Goal: Information Seeking & Learning: Learn about a topic

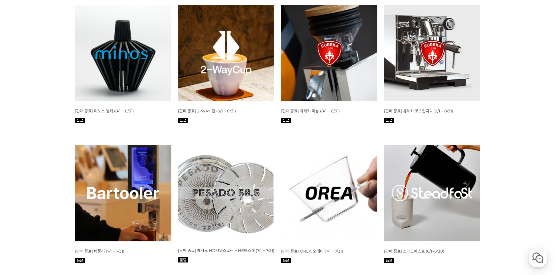
scroll to position [1143, 0]
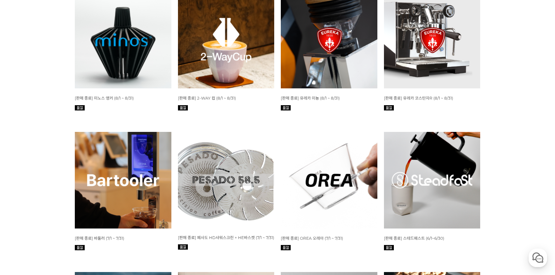
click at [233, 56] on img at bounding box center [226, 40] width 97 height 97
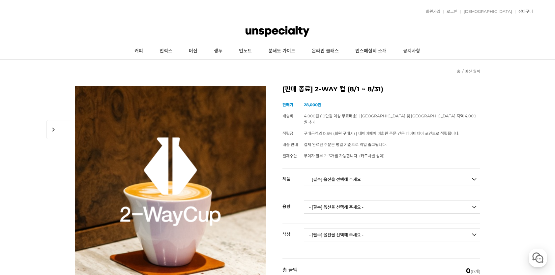
click at [193, 51] on link "머신" at bounding box center [193, 51] width 25 height 16
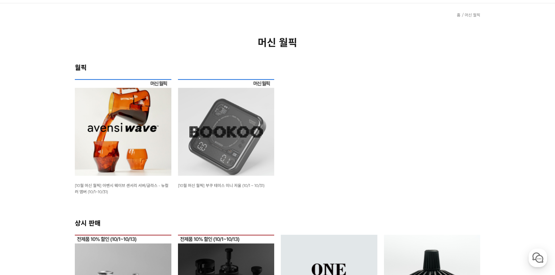
scroll to position [132, 0]
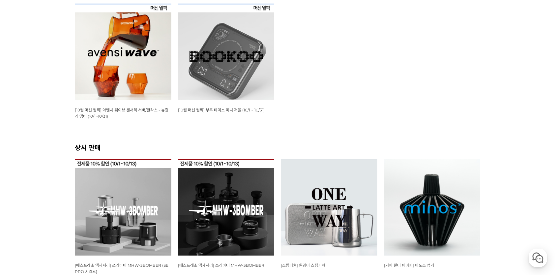
click at [134, 55] on img at bounding box center [123, 52] width 97 height 97
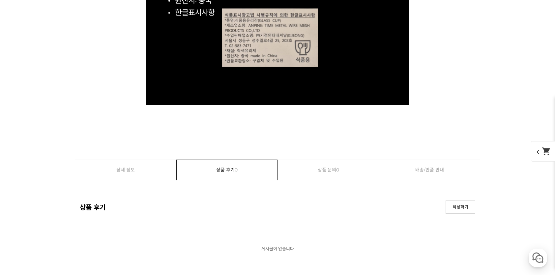
scroll to position [6969, 0]
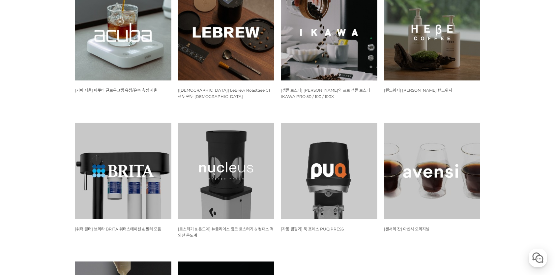
scroll to position [594, 0]
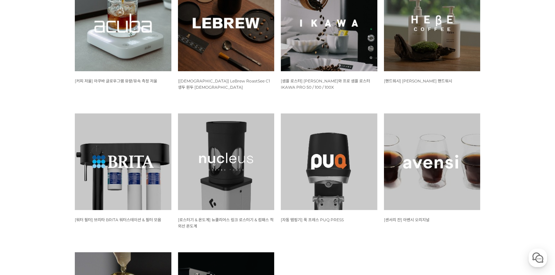
click at [469, 162] on img at bounding box center [432, 161] width 97 height 97
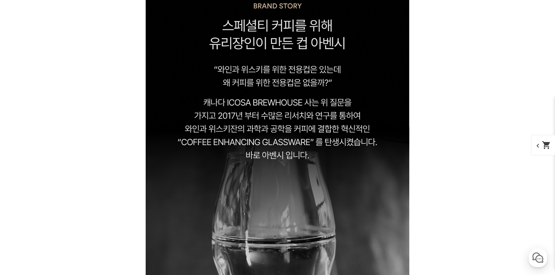
scroll to position [791, 0]
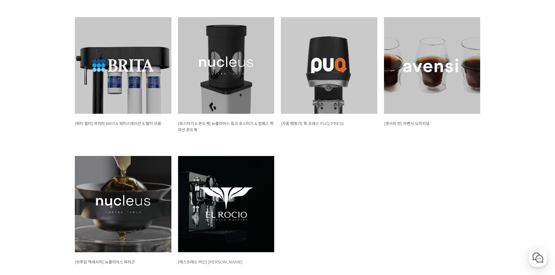
scroll to position [691, 0]
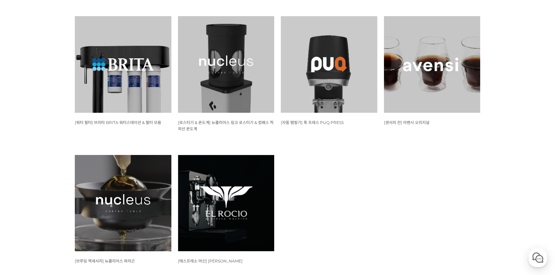
click at [448, 89] on img at bounding box center [432, 64] width 97 height 97
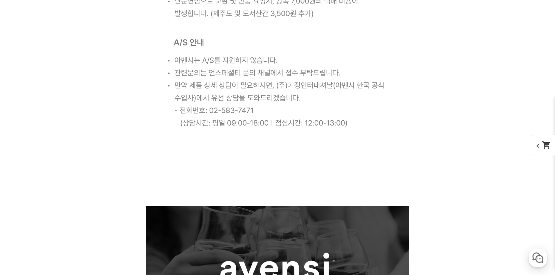
scroll to position [4485, 0]
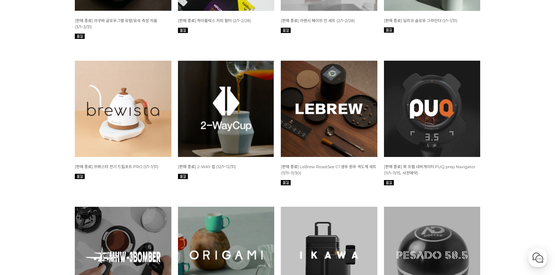
scroll to position [1645, 0]
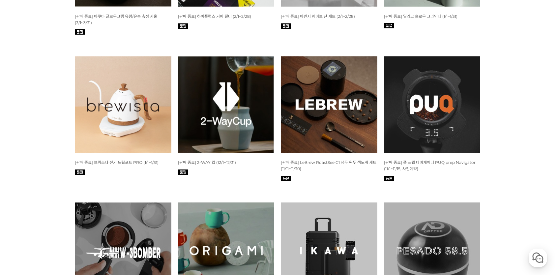
click at [230, 123] on img at bounding box center [226, 104] width 97 height 97
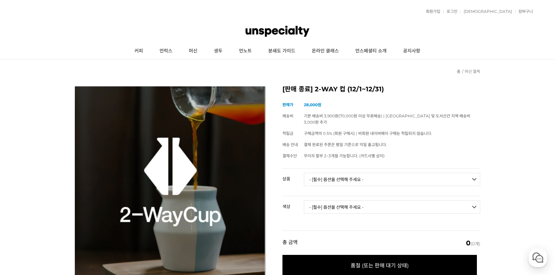
click at [372, 173] on select "- [필수] 옵션을 선택해 주세요 - ------------------- 2-Way컵 130ml(Refined Ver.) 2-Way컵 330m…" at bounding box center [392, 179] width 176 height 13
select select "2-Way컵 330ml(Refined Ver.)"
click at [304, 173] on select "- [필수] 옵션을 선택해 주세요 - ------------------- 2-Way컵 130ml(Refined Ver.) 2-Way컵 330m…" at bounding box center [392, 179] width 176 height 13
click at [371, 201] on select "- [필수] 옵션을 선택해 주세요 - ------------------- 오렌지 [품절] 퍼플 블루 핑크 그린 그레이 [품절]" at bounding box center [392, 207] width 176 height 13
click at [370, 201] on select "- [필수] 옵션을 선택해 주세요 - ------------------- 오렌지 [품절] 퍼플 블루 핑크 그린 그레이 [품절]" at bounding box center [392, 207] width 176 height 13
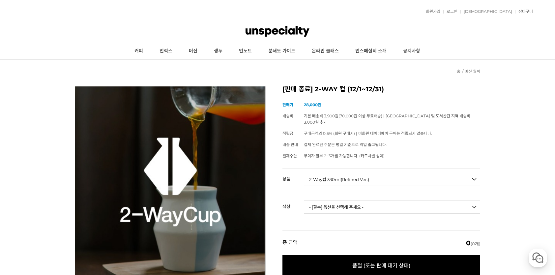
click at [370, 201] on select "- [필수] 옵션을 선택해 주세요 - ------------------- 오렌지 [품절] 퍼플 블루 핑크 그린 그레이 [품절]" at bounding box center [392, 207] width 176 height 13
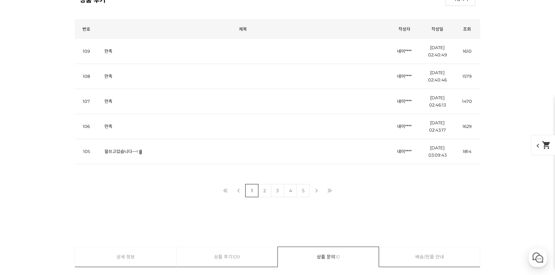
scroll to position [5210, 0]
click at [107, 50] on link "만족" at bounding box center [109, 51] width 8 height 5
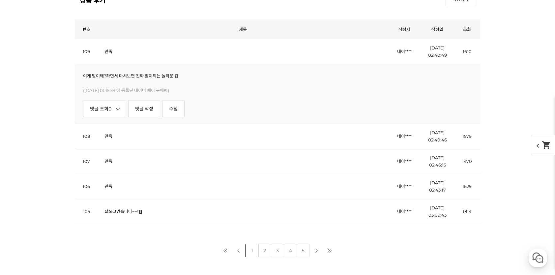
click at [111, 136] on link "만족" at bounding box center [109, 136] width 8 height 5
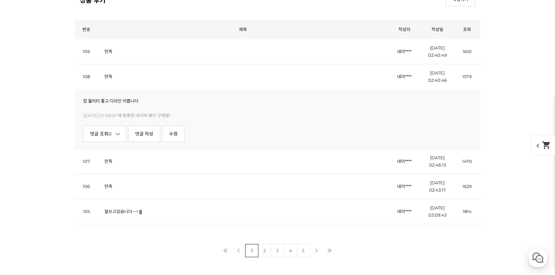
click at [109, 161] on link "만족" at bounding box center [109, 161] width 8 height 5
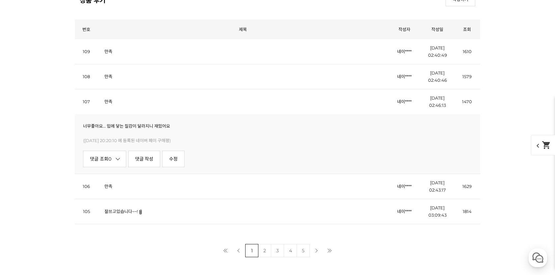
click at [110, 186] on link "만족" at bounding box center [109, 186] width 8 height 5
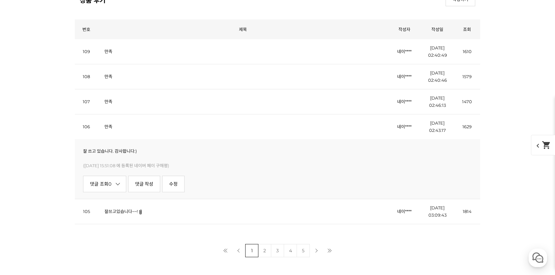
click at [131, 209] on link "잘쓰고있습니다~~!" at bounding box center [121, 211] width 33 height 5
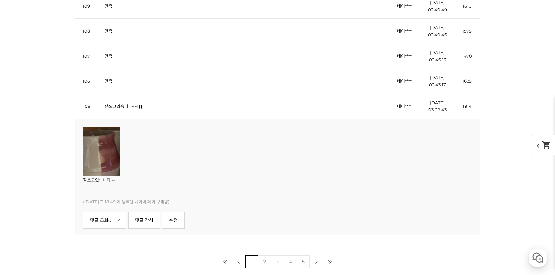
scroll to position [5342, 0]
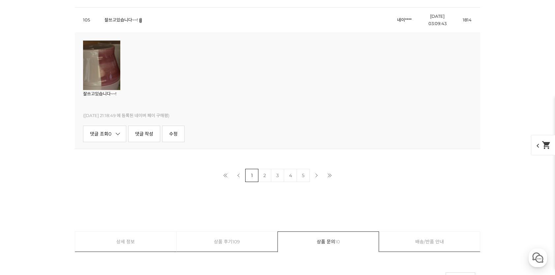
click at [98, 77] on img at bounding box center [101, 65] width 37 height 49
